Goal: Task Accomplishment & Management: Manage account settings

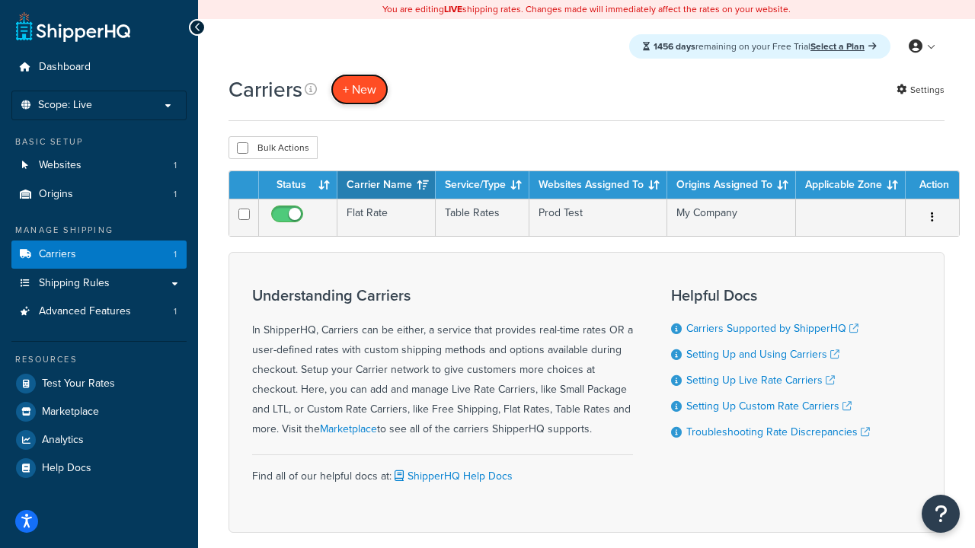
click at [360, 89] on button "+ New" at bounding box center [360, 89] width 58 height 31
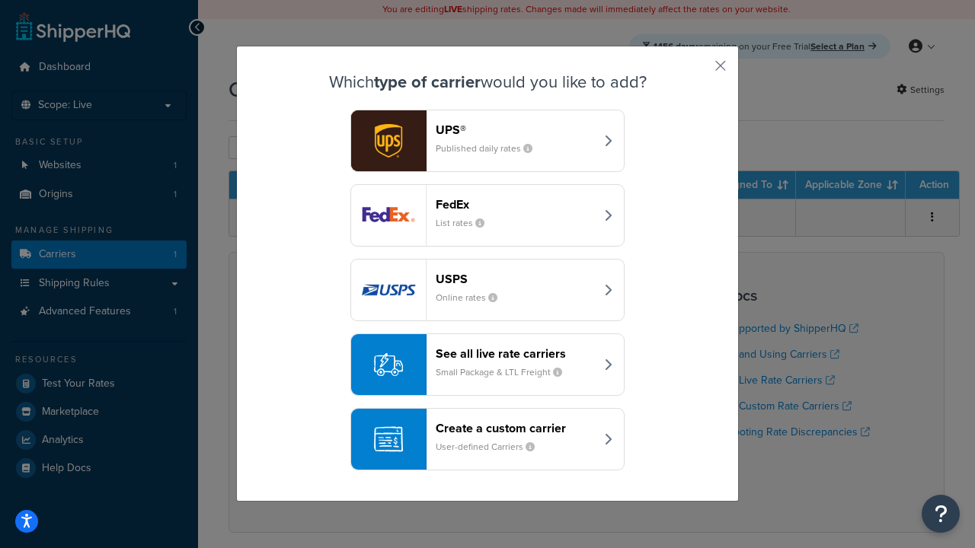
click at [515, 204] on header "FedEx" at bounding box center [515, 204] width 159 height 14
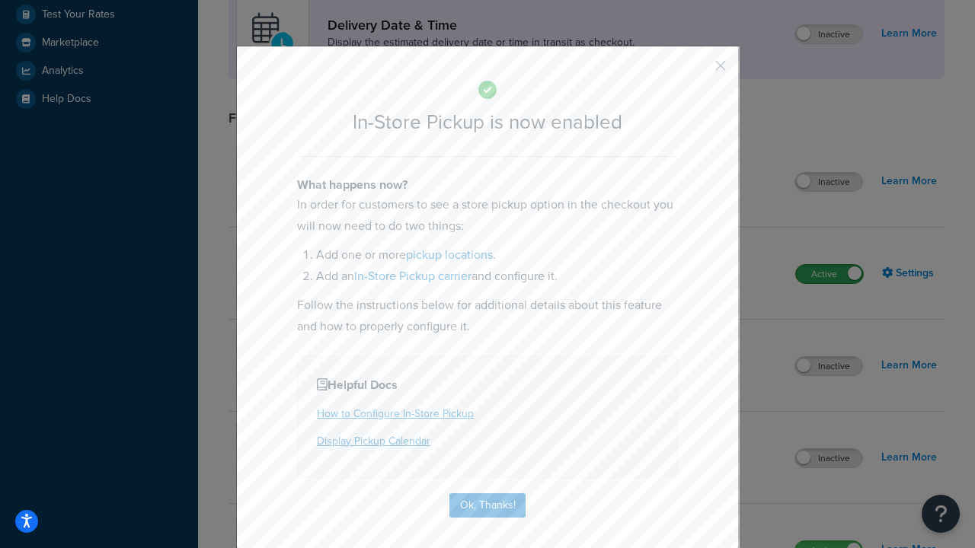
scroll to position [427, 0]
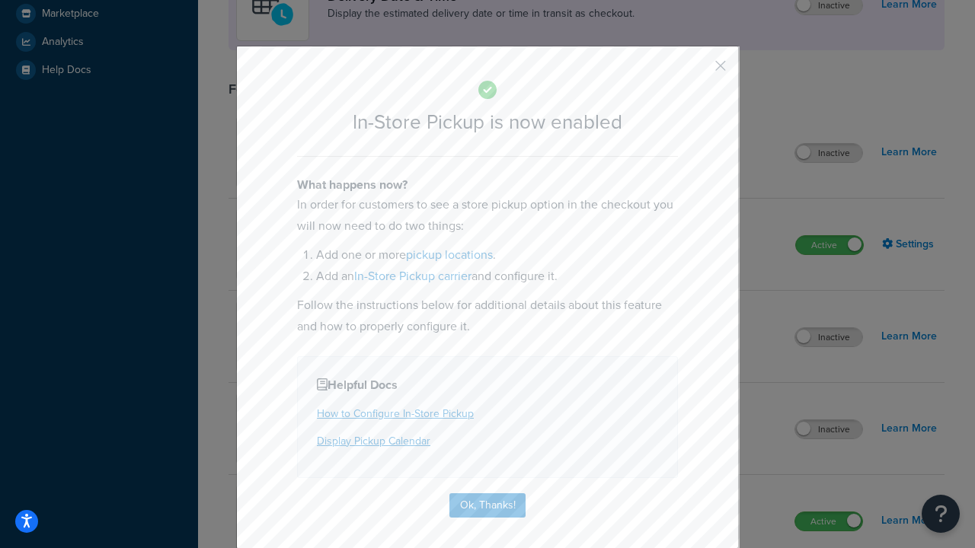
click at [698, 71] on button "button" at bounding box center [698, 71] width 4 height 4
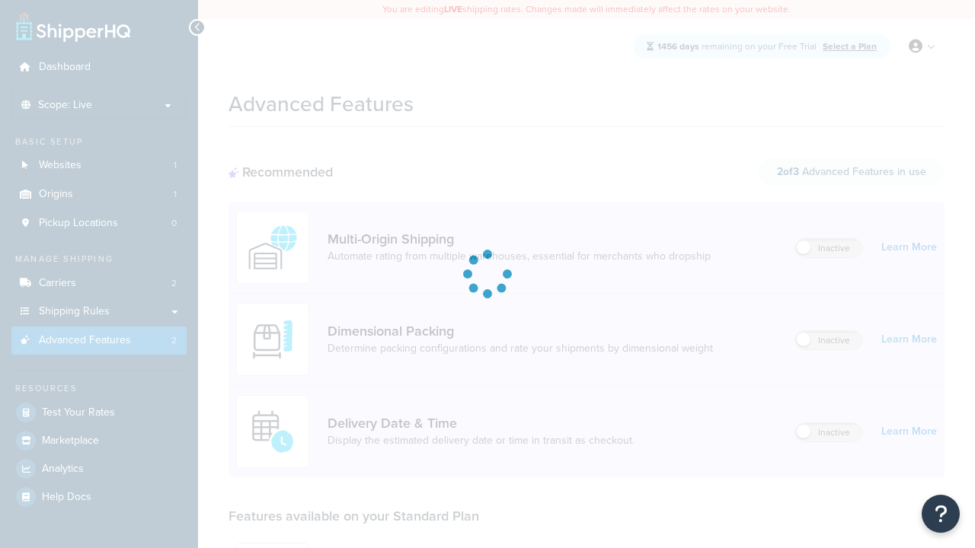
scroll to position [398, 0]
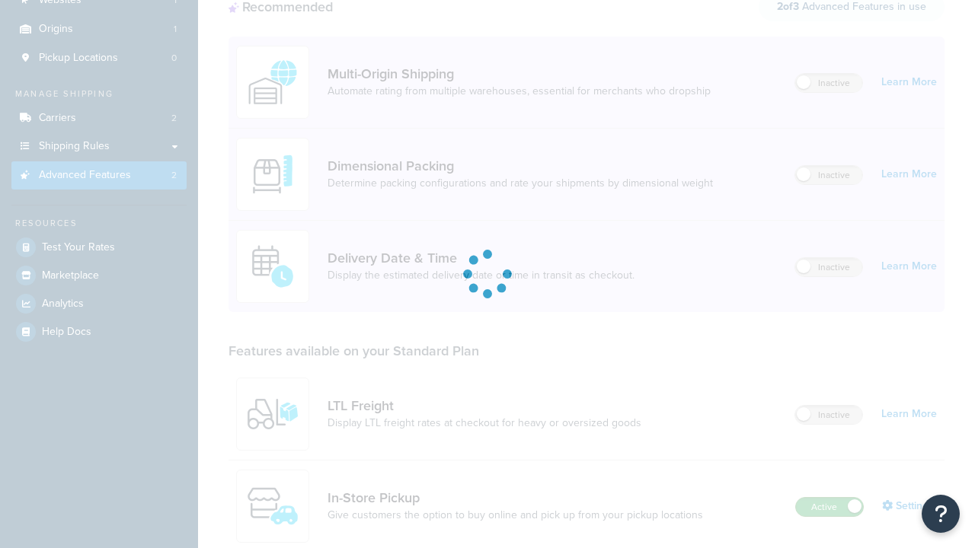
click at [830, 498] on label "Active" at bounding box center [829, 507] width 67 height 18
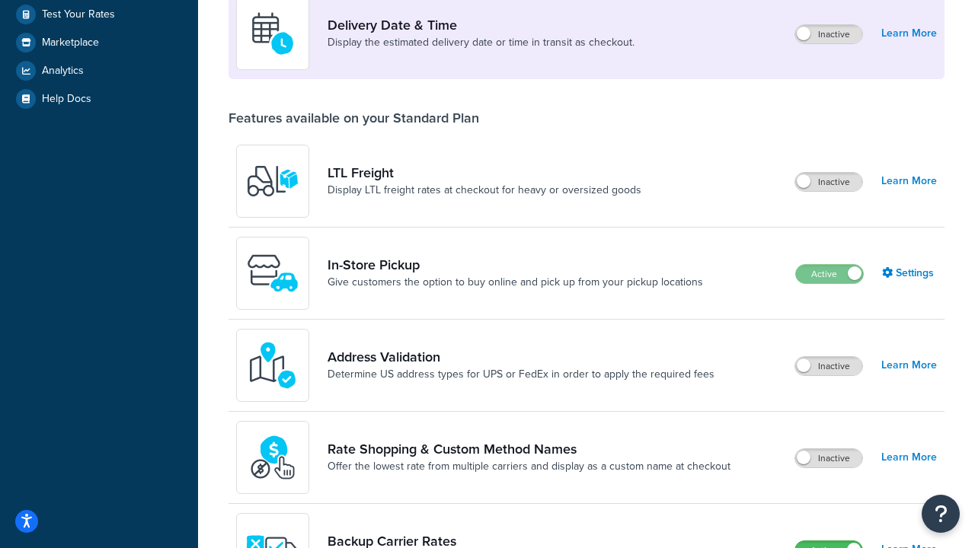
scroll to position [369, 0]
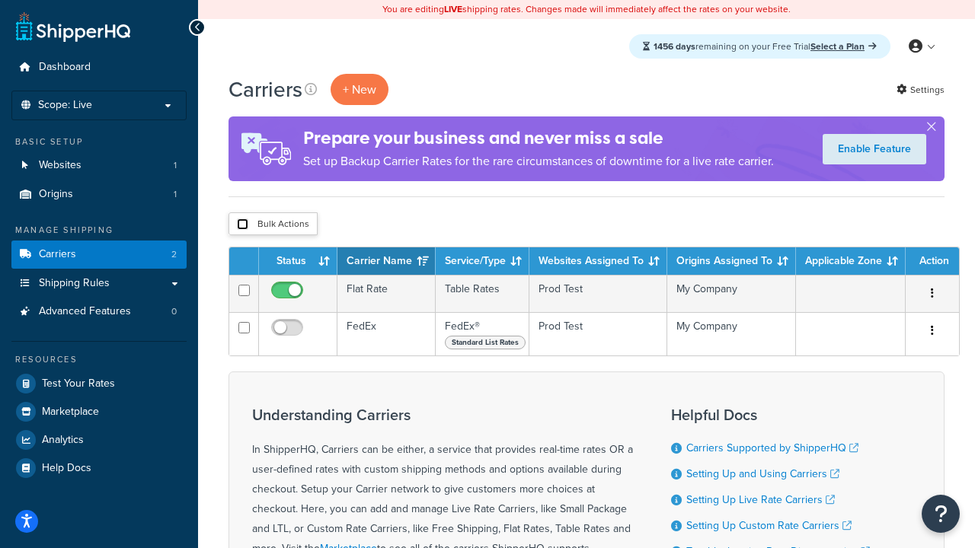
click at [242, 225] on input "checkbox" at bounding box center [242, 224] width 11 height 11
checkbox input "true"
click at [0, 0] on button "Delete" at bounding box center [0, 0] width 0 height 0
